Goal: Information Seeking & Learning: Learn about a topic

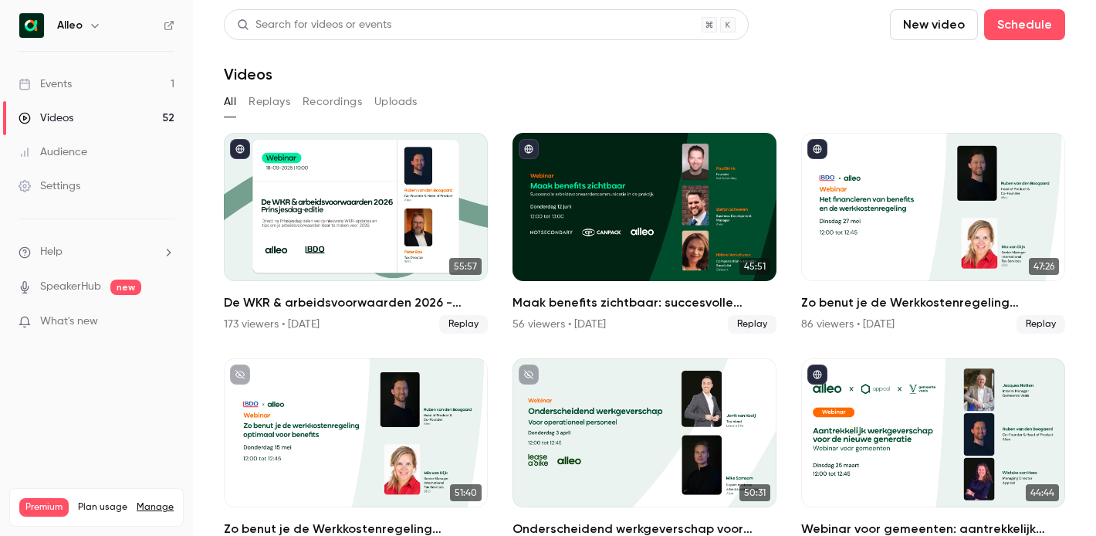
click at [107, 86] on link "Events 1" at bounding box center [96, 84] width 193 height 34
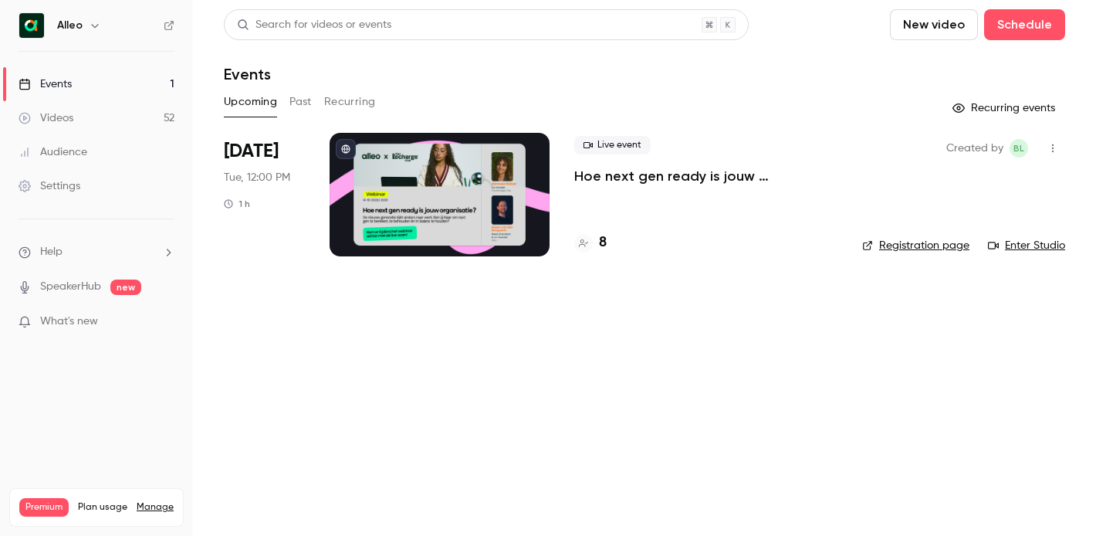
click at [303, 102] on button "Past" at bounding box center [300, 102] width 22 height 25
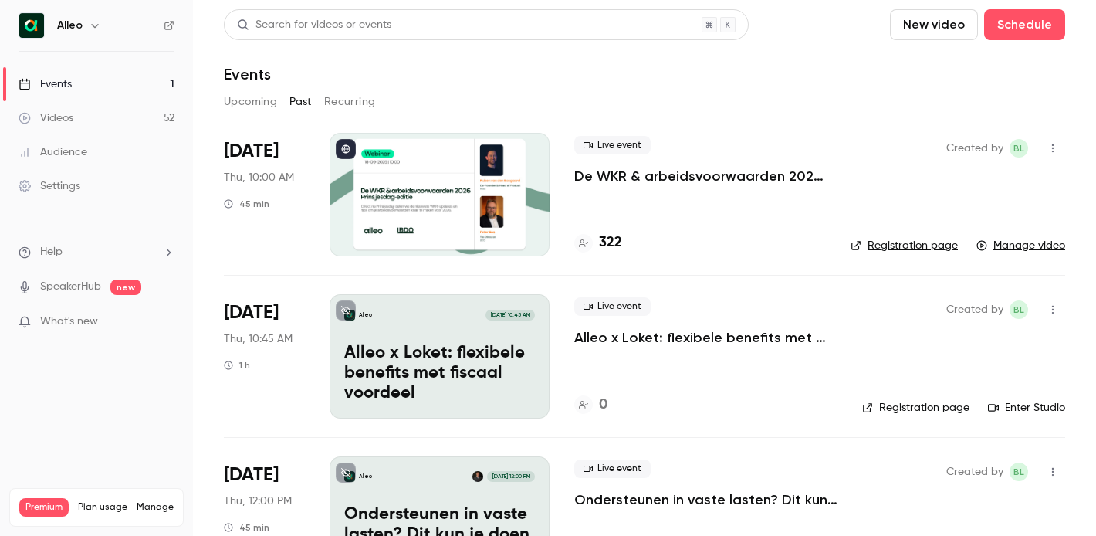
click at [641, 171] on p "De WKR & arbeidsvoorwaarden 2026 - [DATE] editie" at bounding box center [700, 176] width 252 height 19
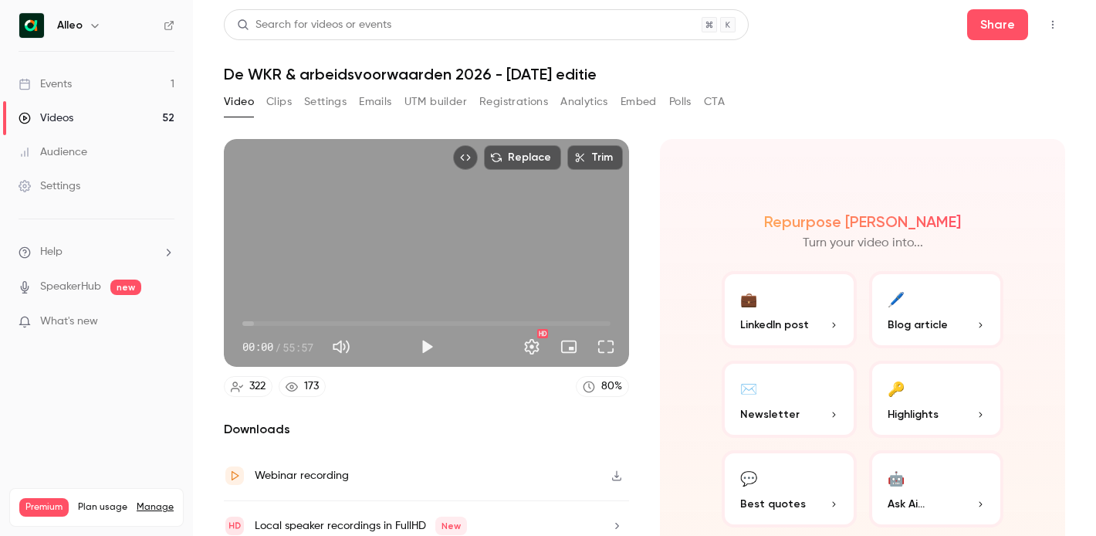
click at [500, 105] on button "Registrations" at bounding box center [513, 102] width 69 height 25
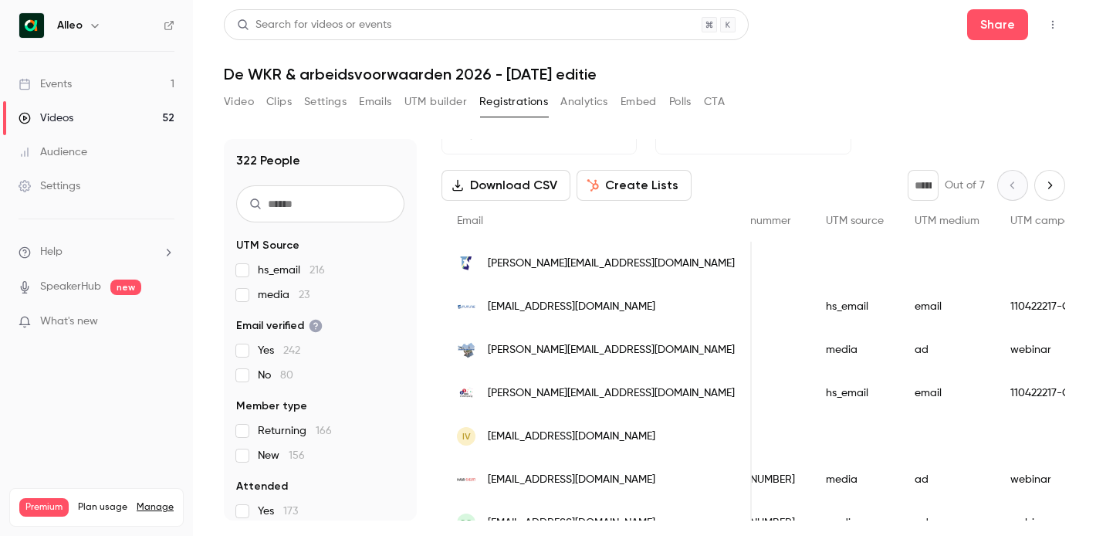
scroll to position [46, 0]
click at [238, 98] on button "Video" at bounding box center [239, 102] width 30 height 25
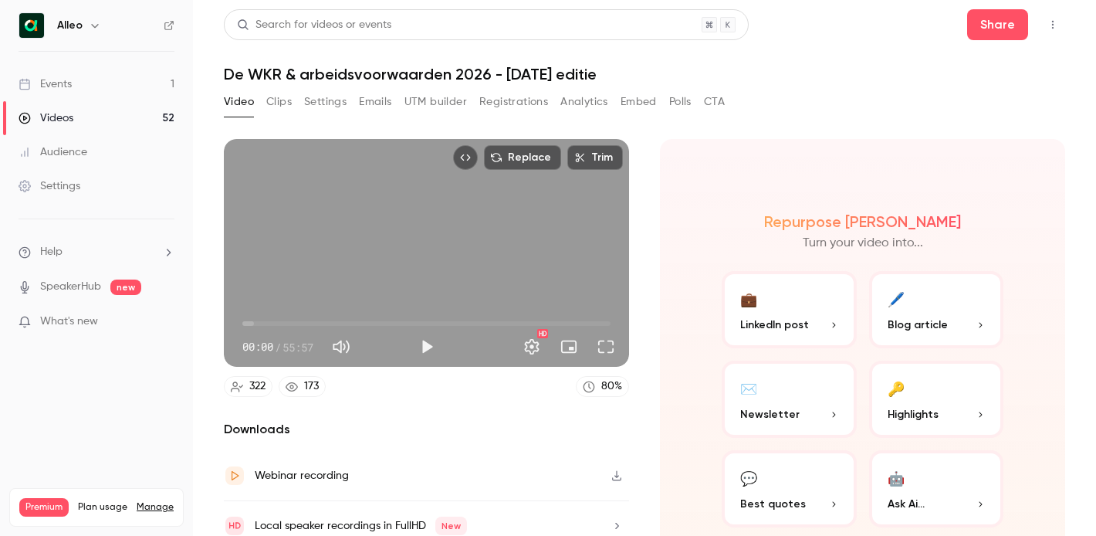
click at [125, 88] on link "Events 1" at bounding box center [96, 84] width 193 height 34
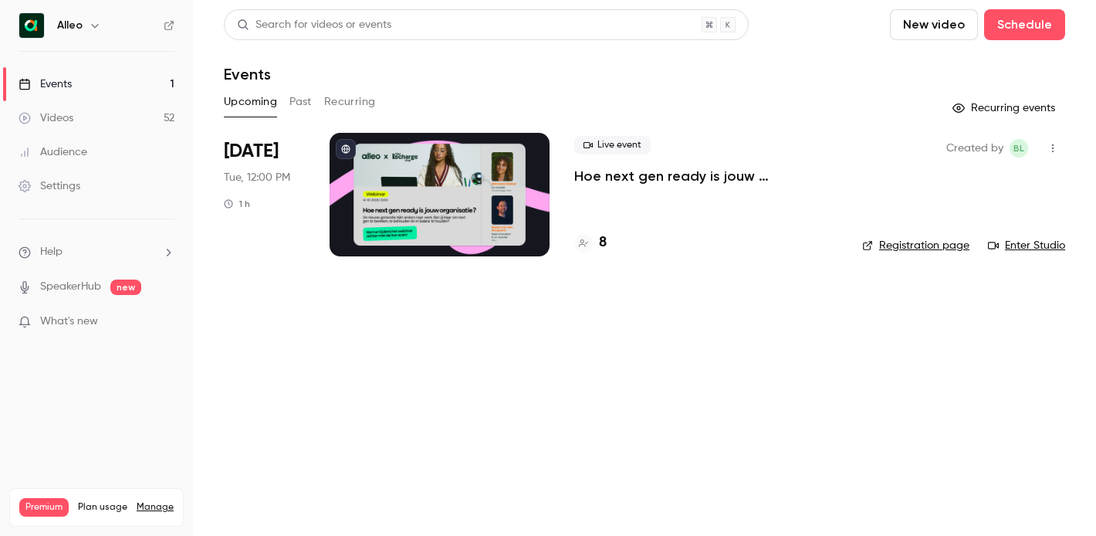
click at [133, 107] on link "Videos 52" at bounding box center [96, 118] width 193 height 34
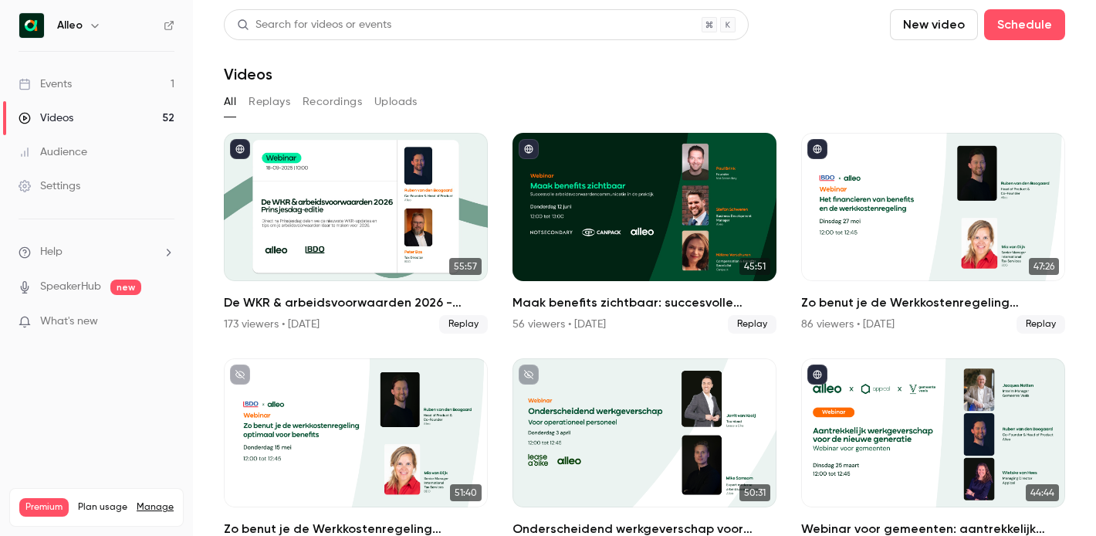
click at [123, 88] on link "Events 1" at bounding box center [96, 84] width 193 height 34
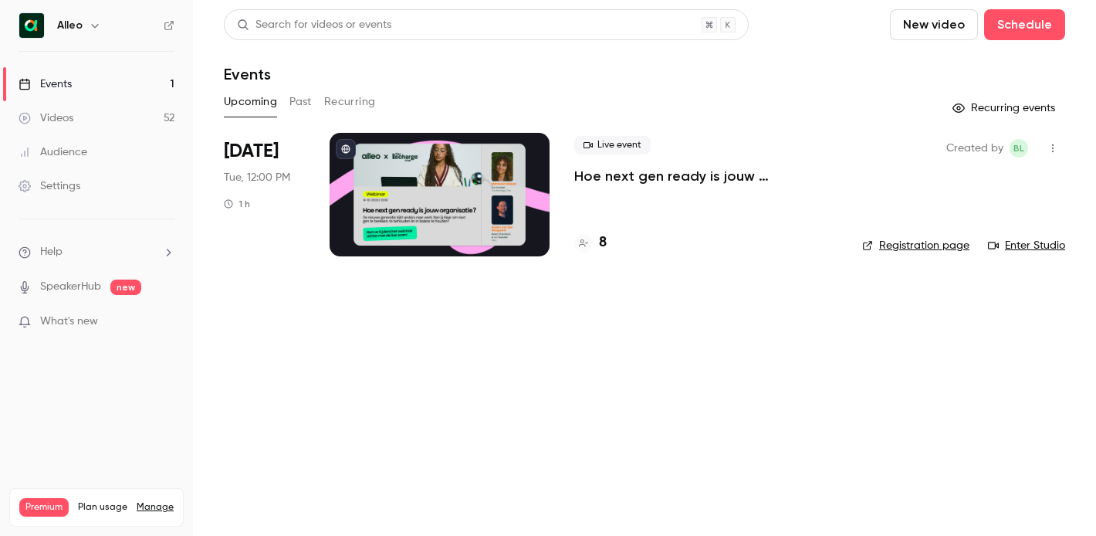
click at [121, 112] on link "Videos 52" at bounding box center [96, 118] width 193 height 34
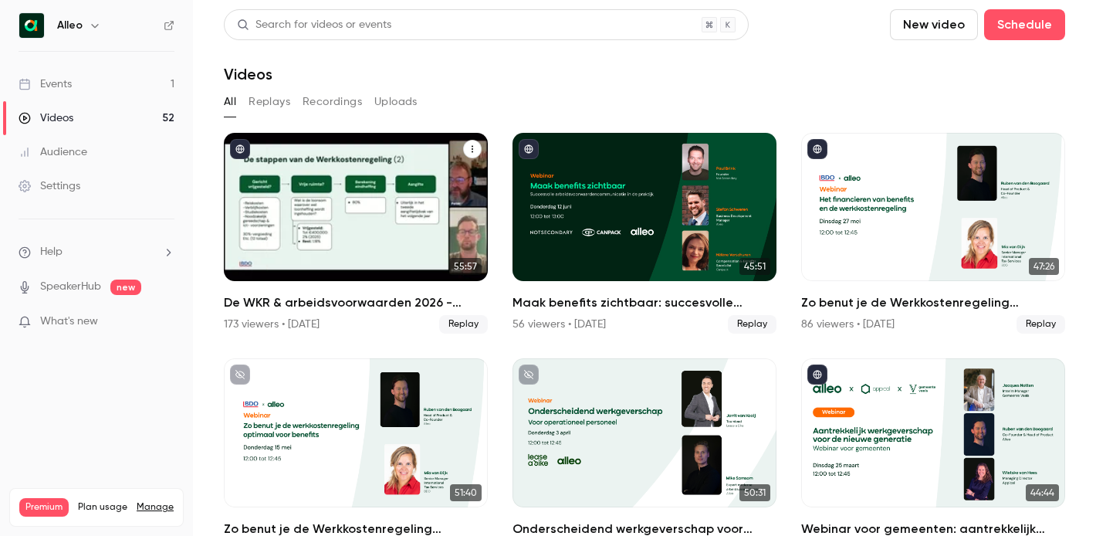
click at [306, 306] on h2 "De WKR & arbeidsvoorwaarden 2026 - [DATE] editie" at bounding box center [356, 302] width 264 height 19
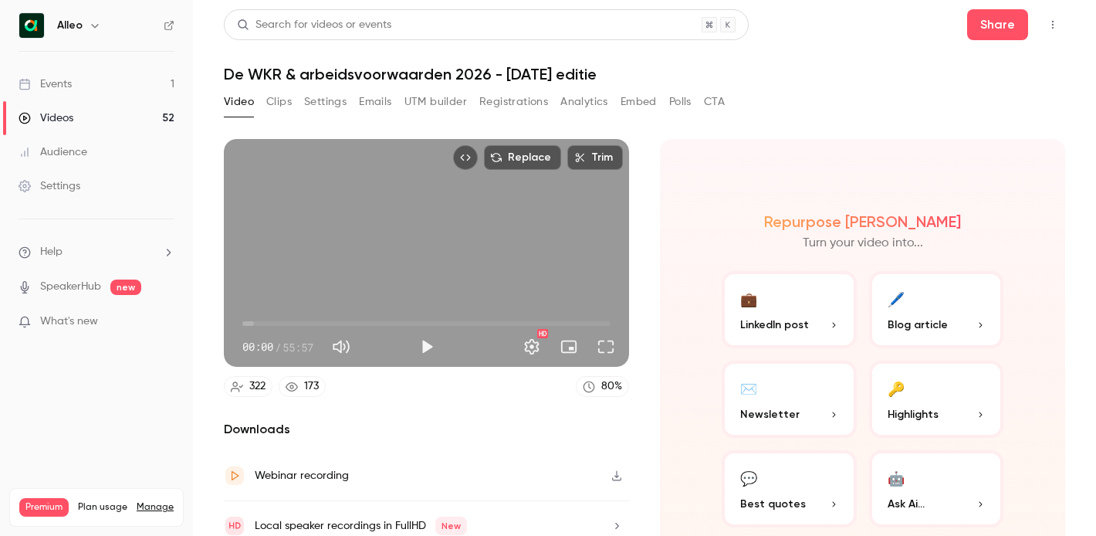
click at [275, 105] on button "Clips" at bounding box center [278, 102] width 25 height 25
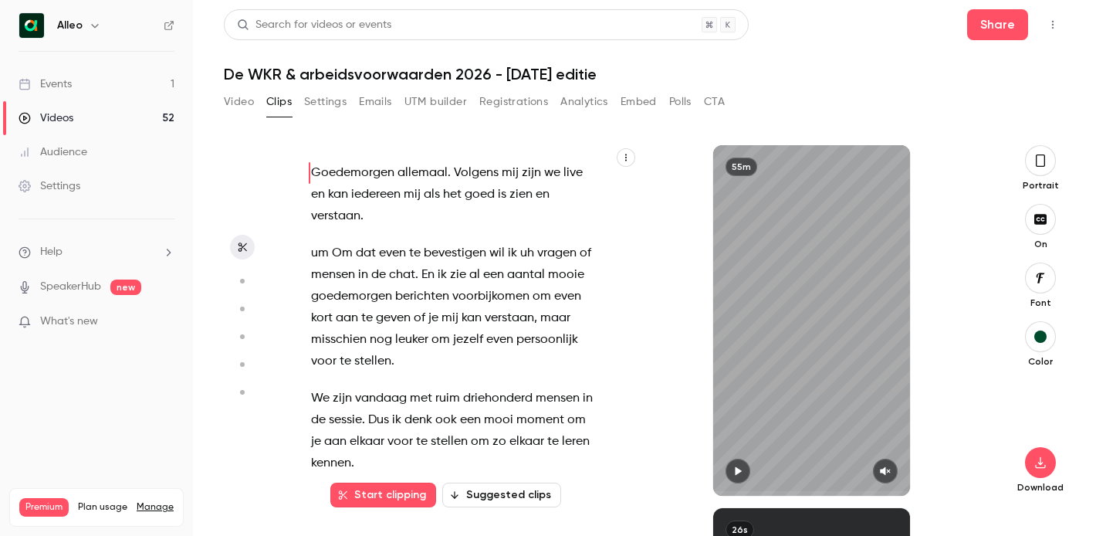
click at [323, 105] on button "Settings" at bounding box center [325, 102] width 42 height 25
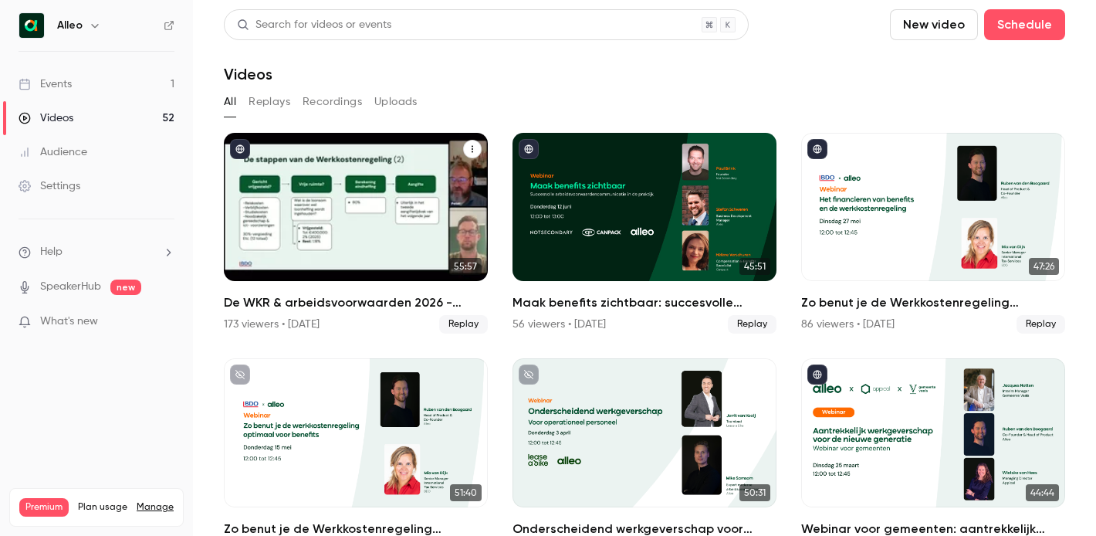
click at [323, 301] on h2 "De WKR & arbeidsvoorwaarden 2026 - [DATE] editie" at bounding box center [356, 302] width 264 height 19
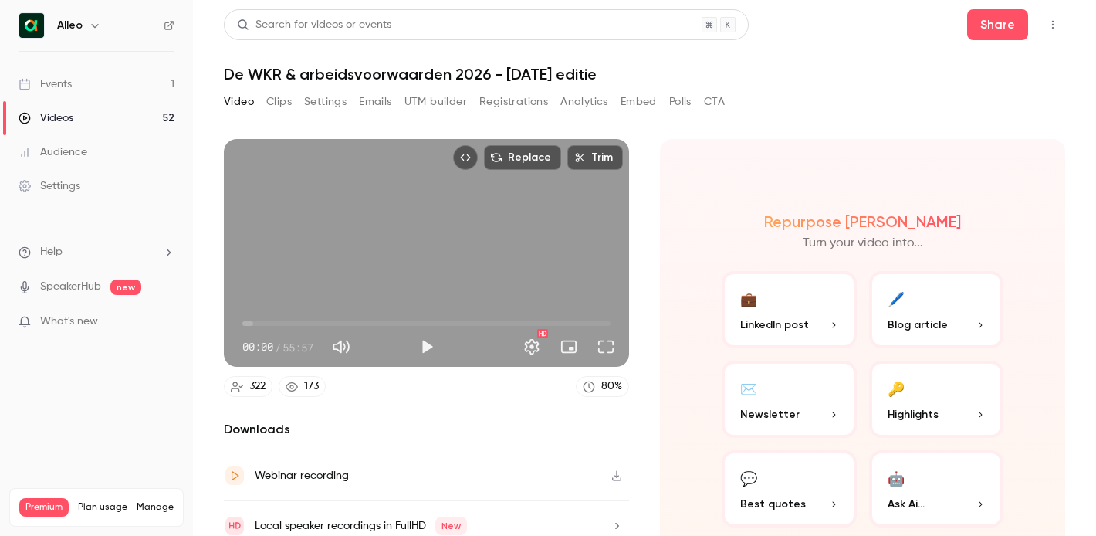
click at [342, 100] on button "Settings" at bounding box center [325, 102] width 42 height 25
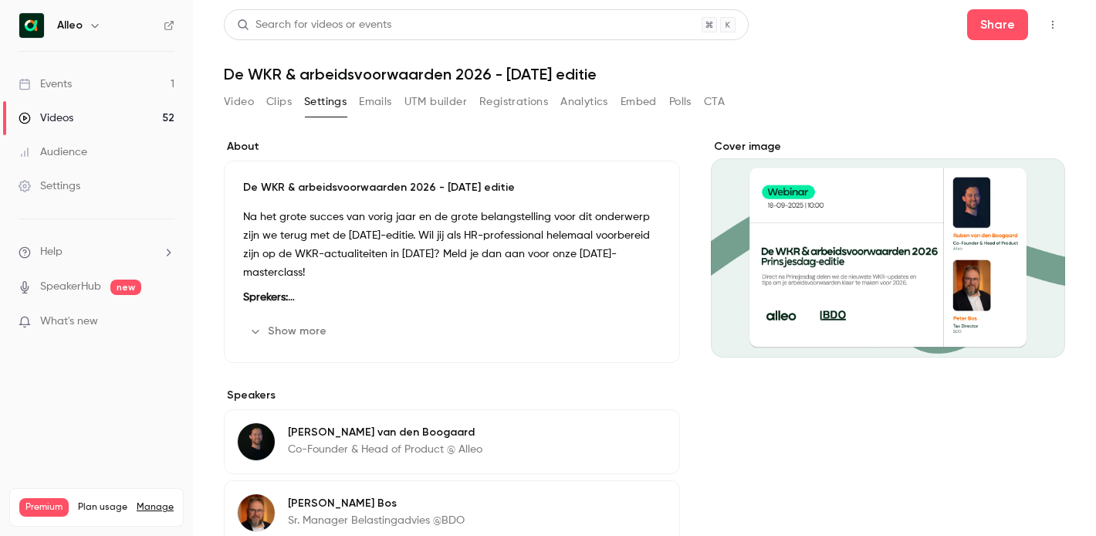
click at [252, 326] on icon "button" at bounding box center [255, 331] width 12 height 12
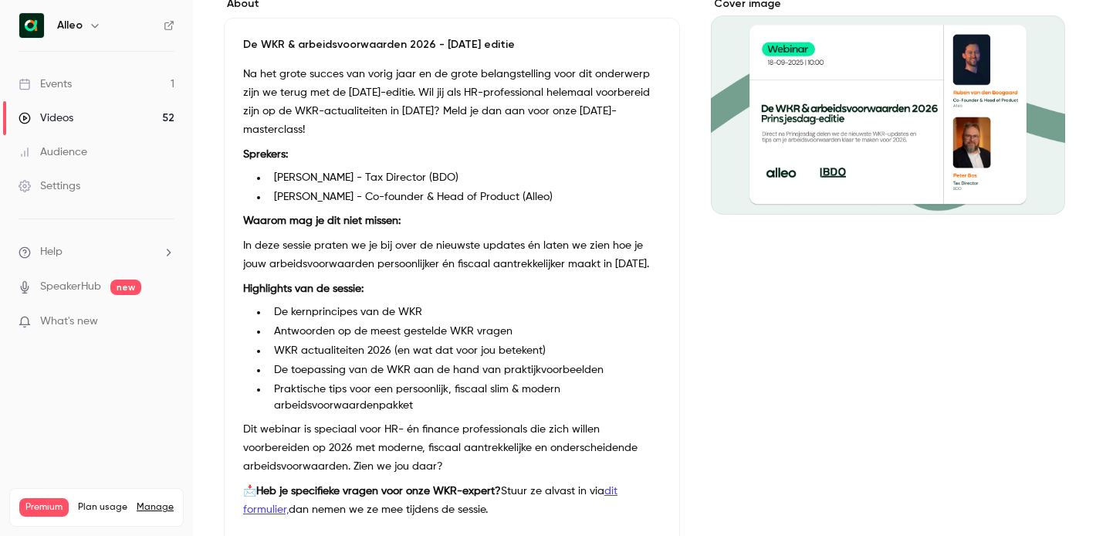
scroll to position [151, 0]
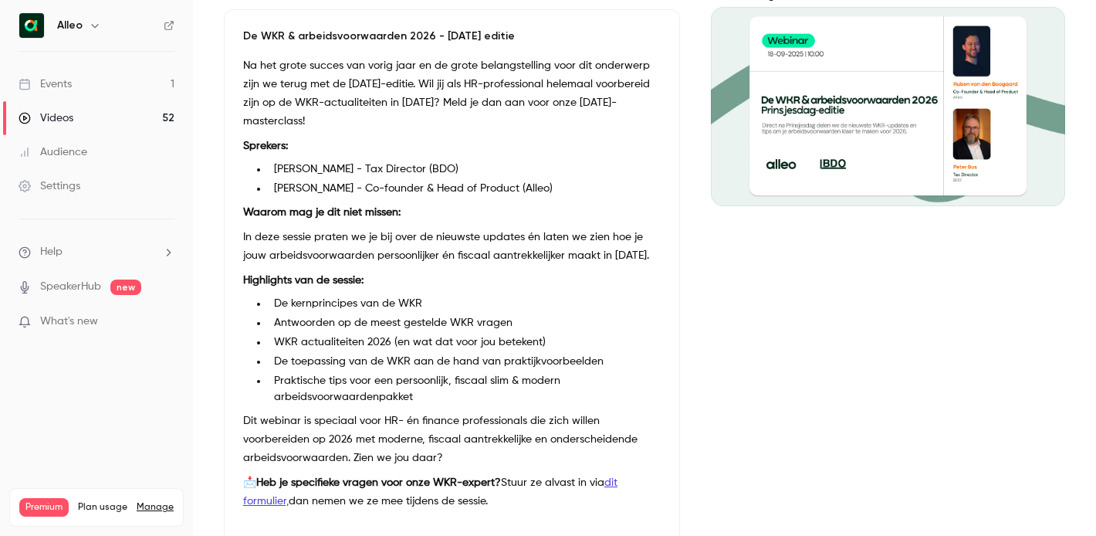
click at [357, 344] on li "WKR actualiteiten 2026 (en wat dat voor jou betekent)" at bounding box center [464, 342] width 393 height 16
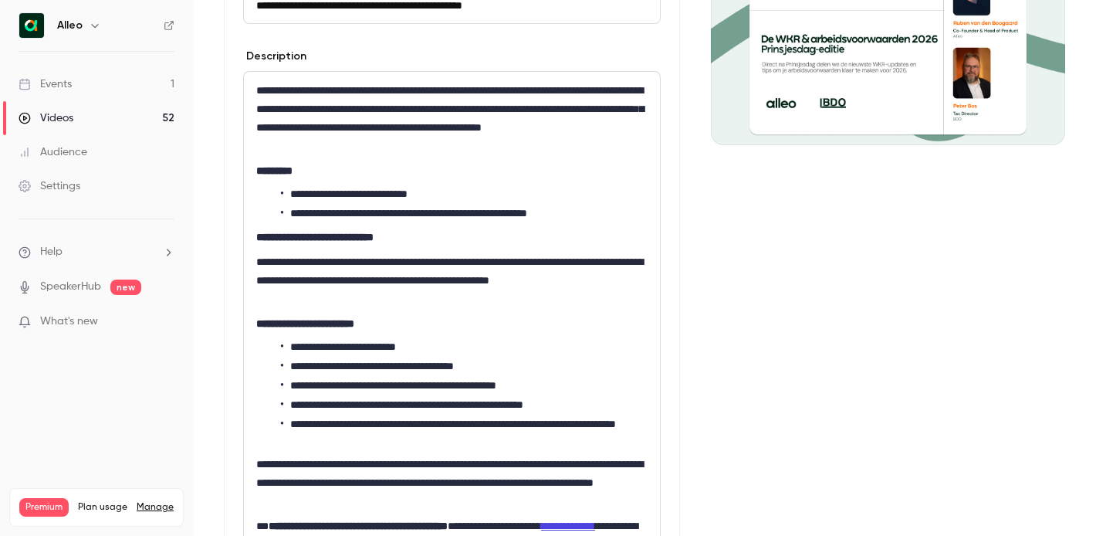
scroll to position [228, 0]
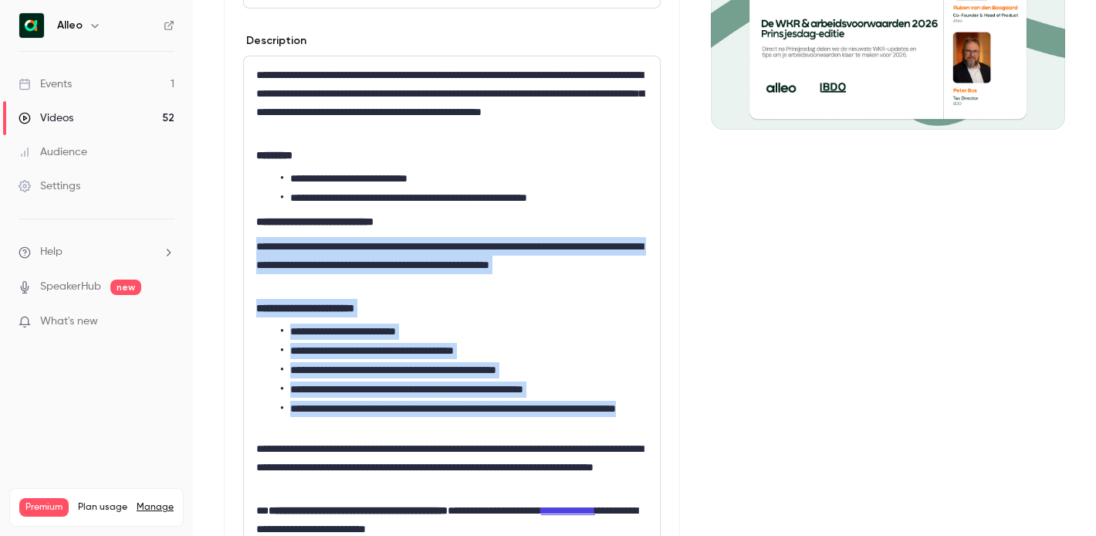
drag, startPoint x: 256, startPoint y: 246, endPoint x: 473, endPoint y: 425, distance: 281.4
click at [473, 425] on div "**********" at bounding box center [452, 304] width 416 height 497
copy div "**********"
click at [468, 303] on p "**********" at bounding box center [451, 308] width 391 height 19
